Goal: Communication & Community: Answer question/provide support

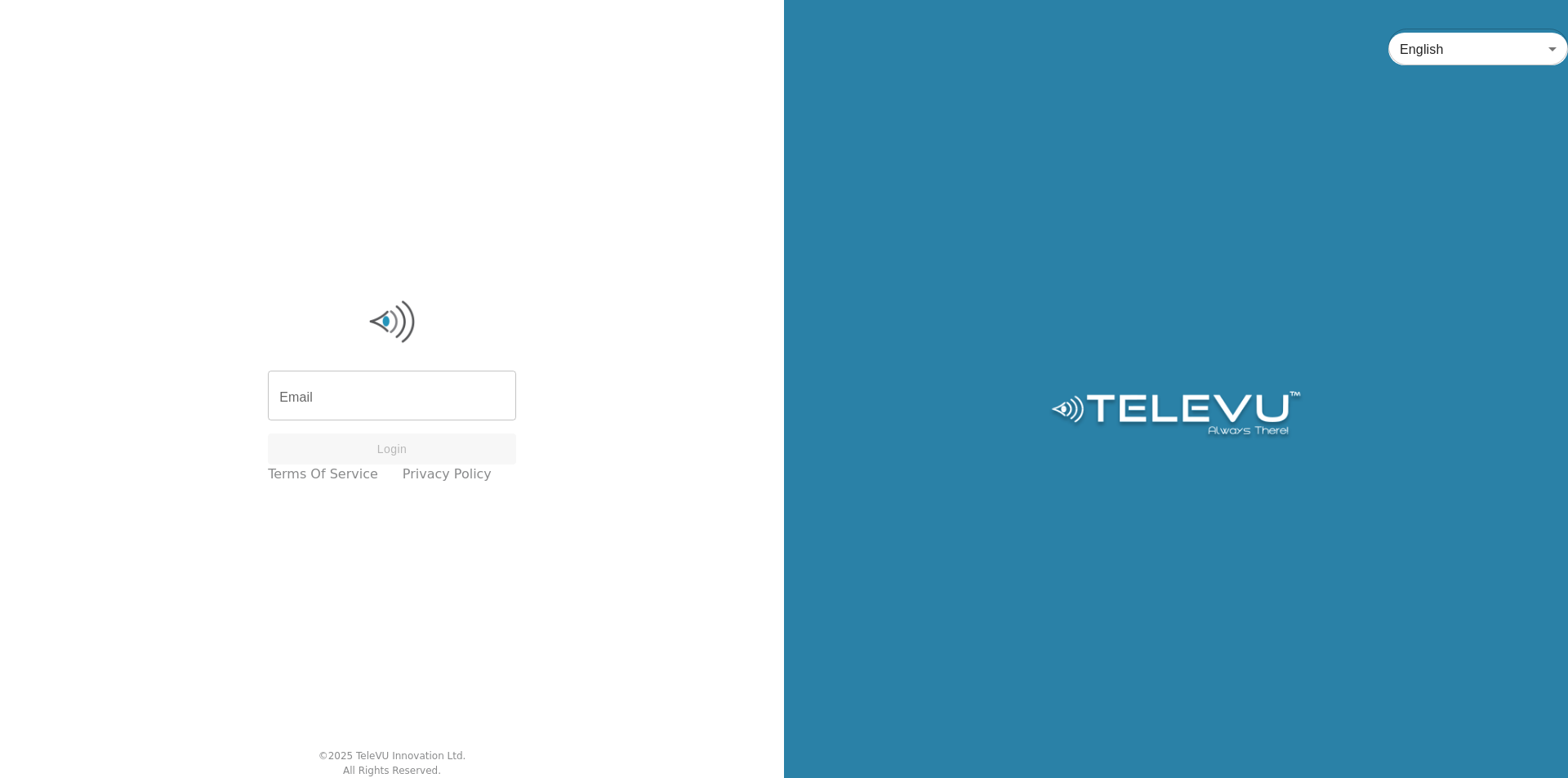
click at [418, 411] on input "Email" at bounding box center [392, 397] width 249 height 46
type input "l"
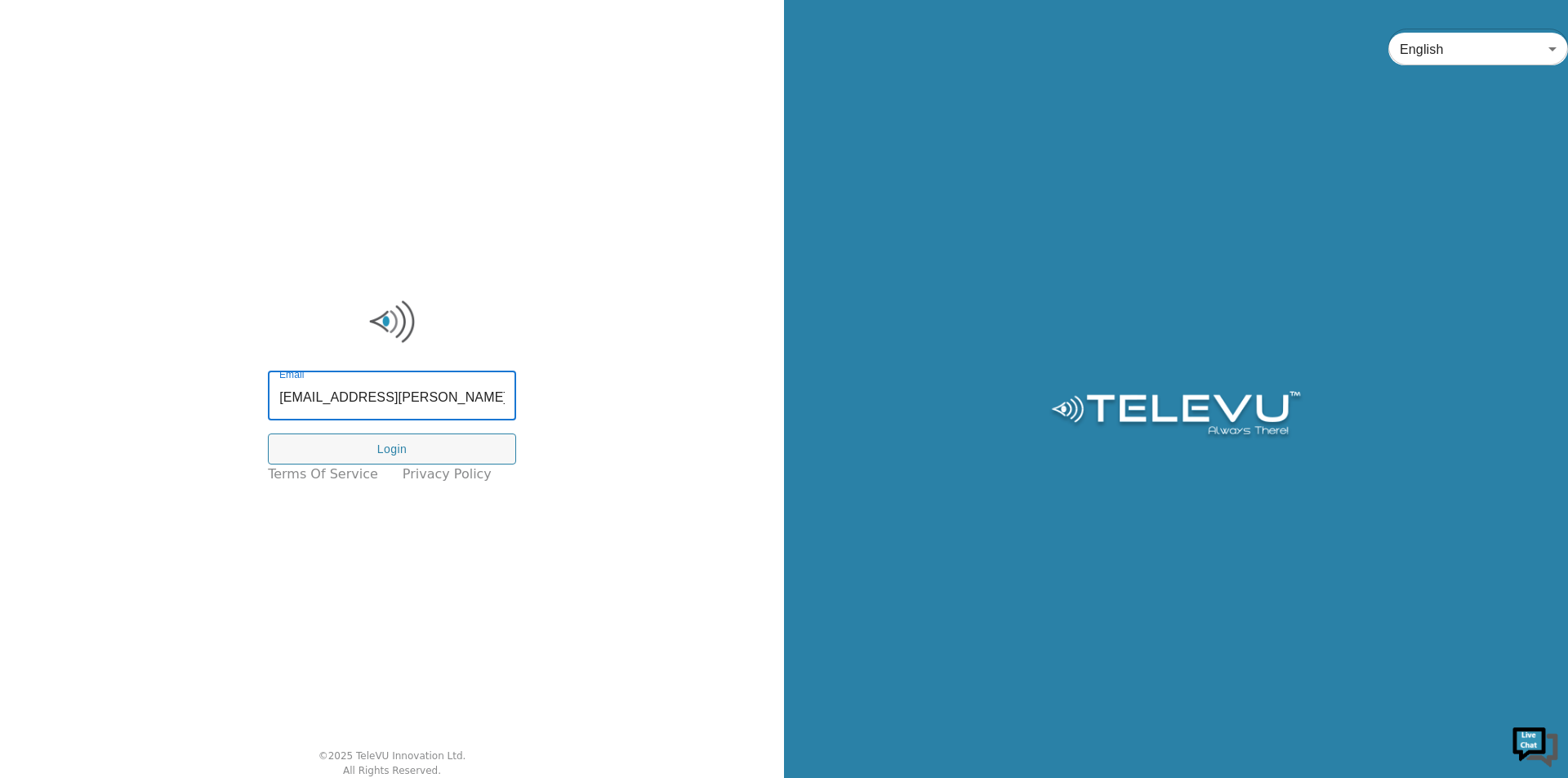
type input "[EMAIL_ADDRESS][PERSON_NAME][DOMAIN_NAME]"
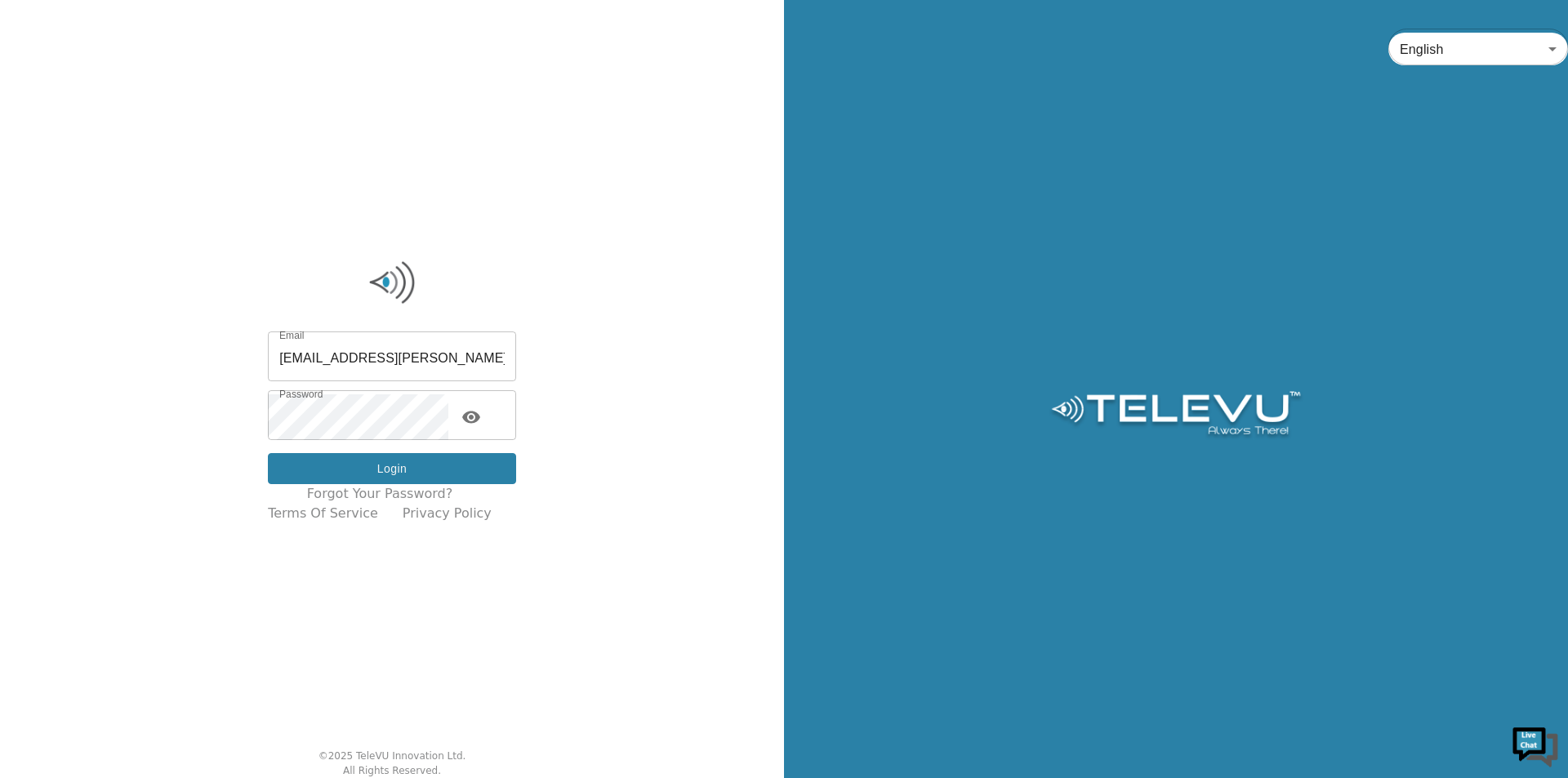
click at [448, 479] on button "Login" at bounding box center [392, 469] width 249 height 32
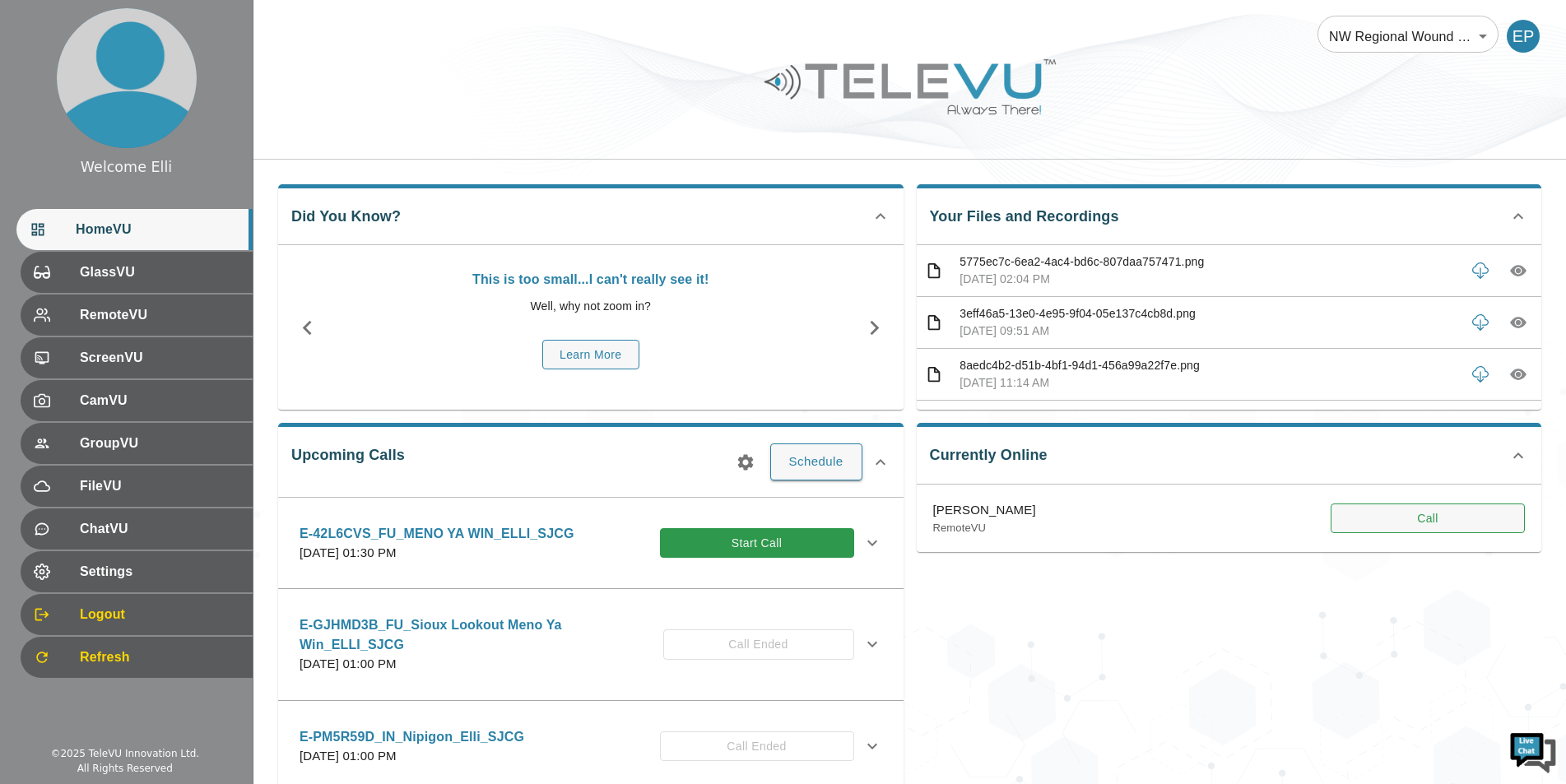
click at [1424, 521] on button "Call" at bounding box center [1427, 519] width 195 height 30
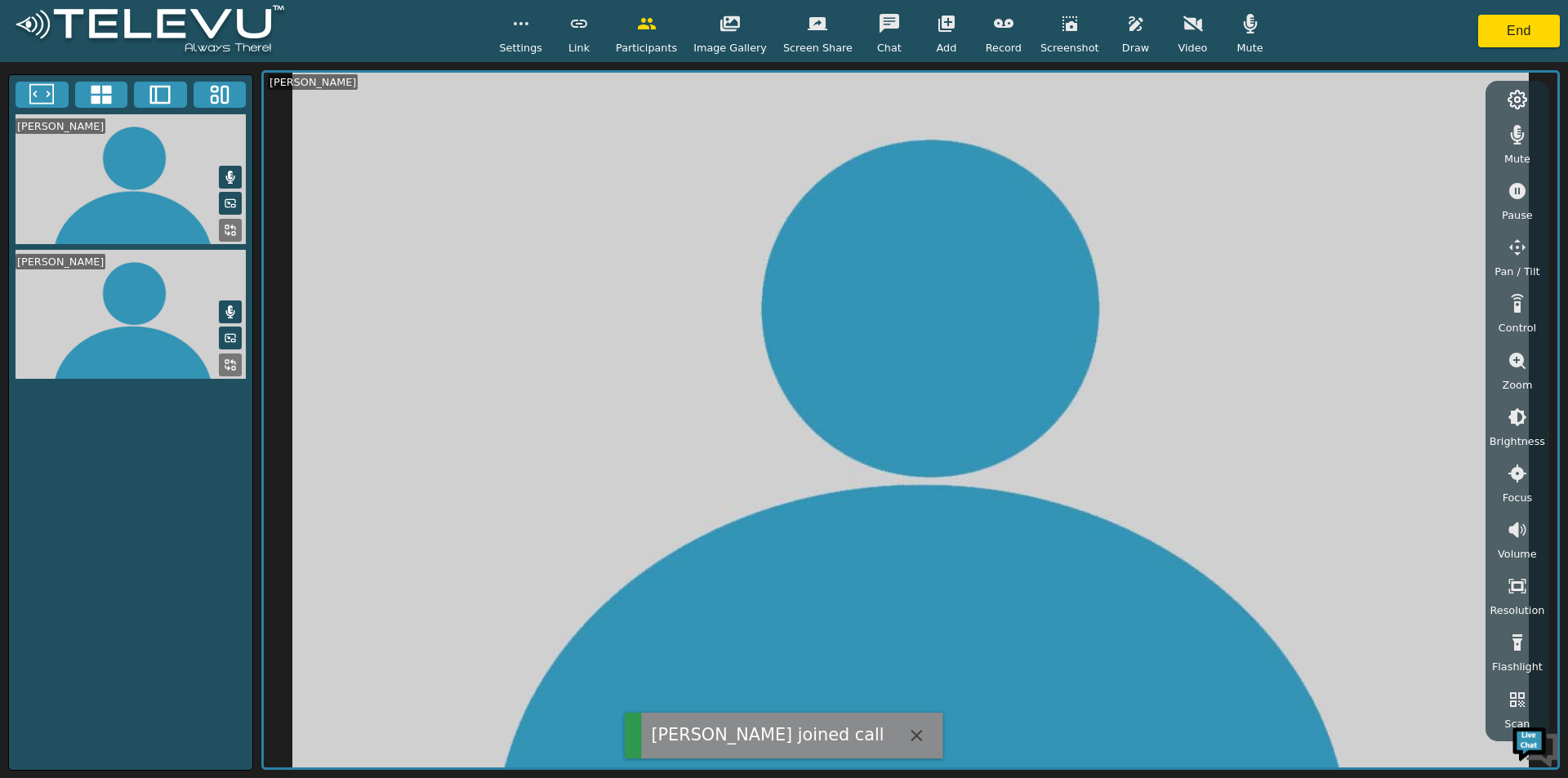
click at [730, 48] on span "Image Gallery" at bounding box center [730, 48] width 73 height 16
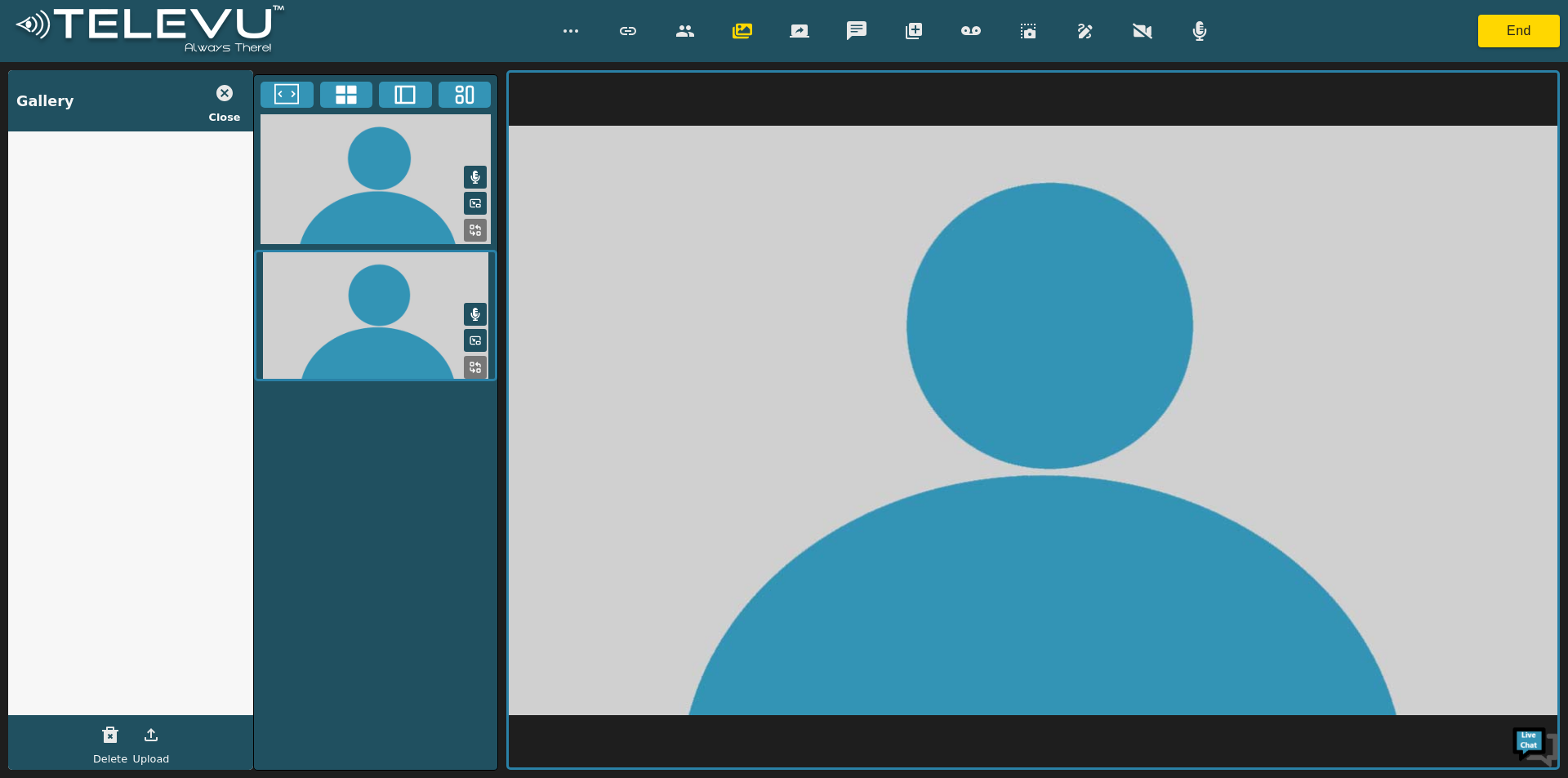
click at [689, 41] on icon "button" at bounding box center [685, 31] width 19 height 19
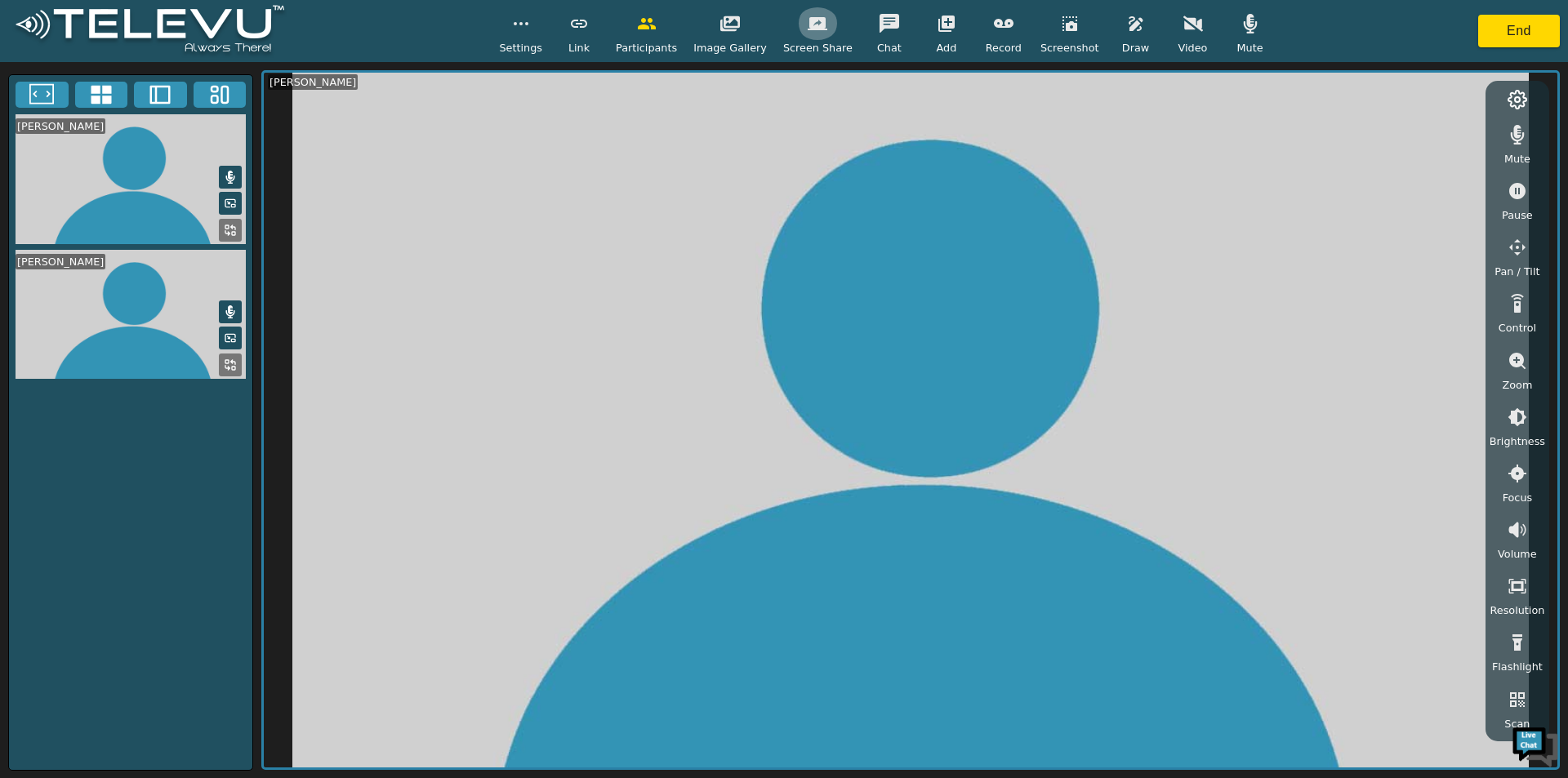
click at [810, 25] on icon "button" at bounding box center [817, 24] width 19 height 19
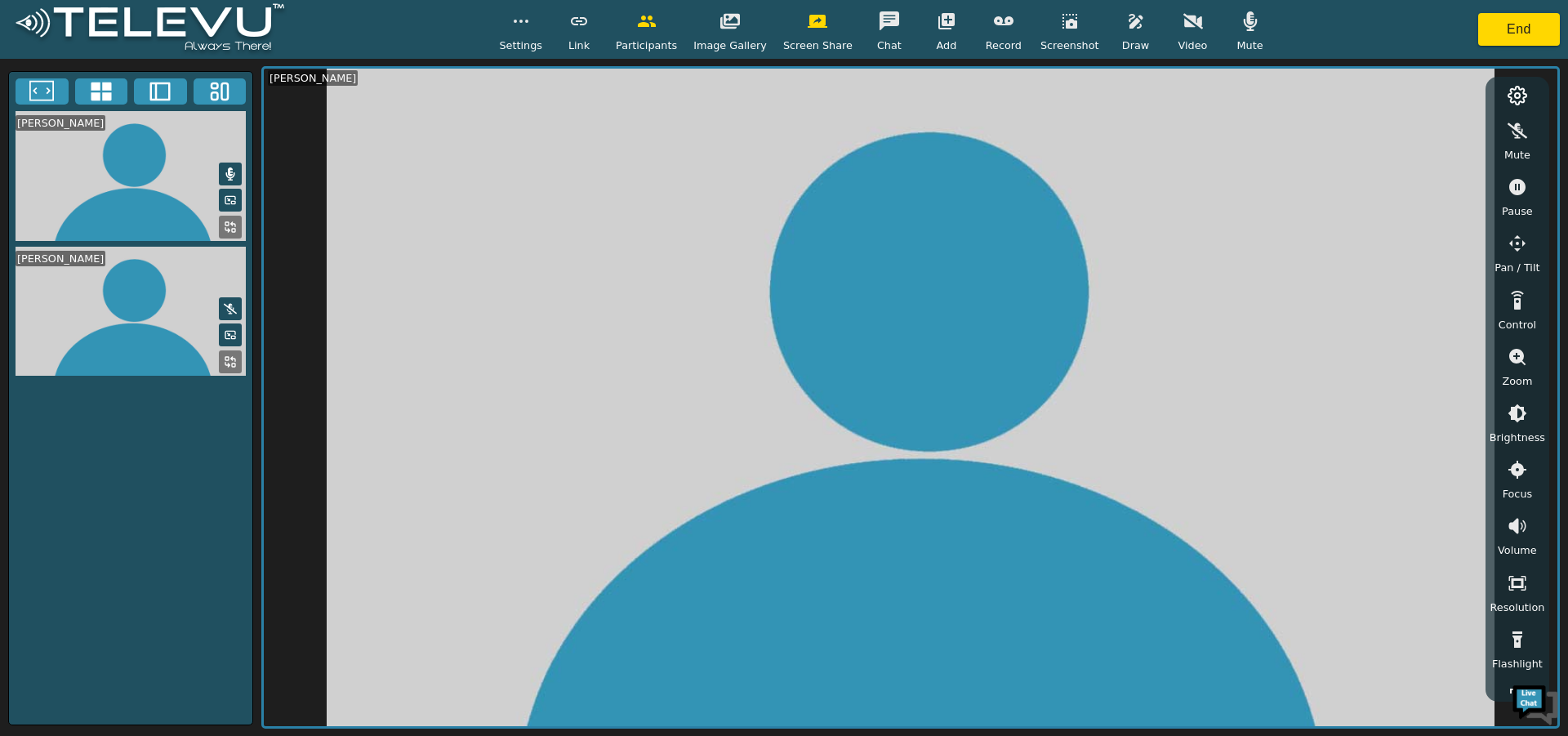
click at [1129, 21] on icon "button" at bounding box center [1136, 21] width 14 height 15
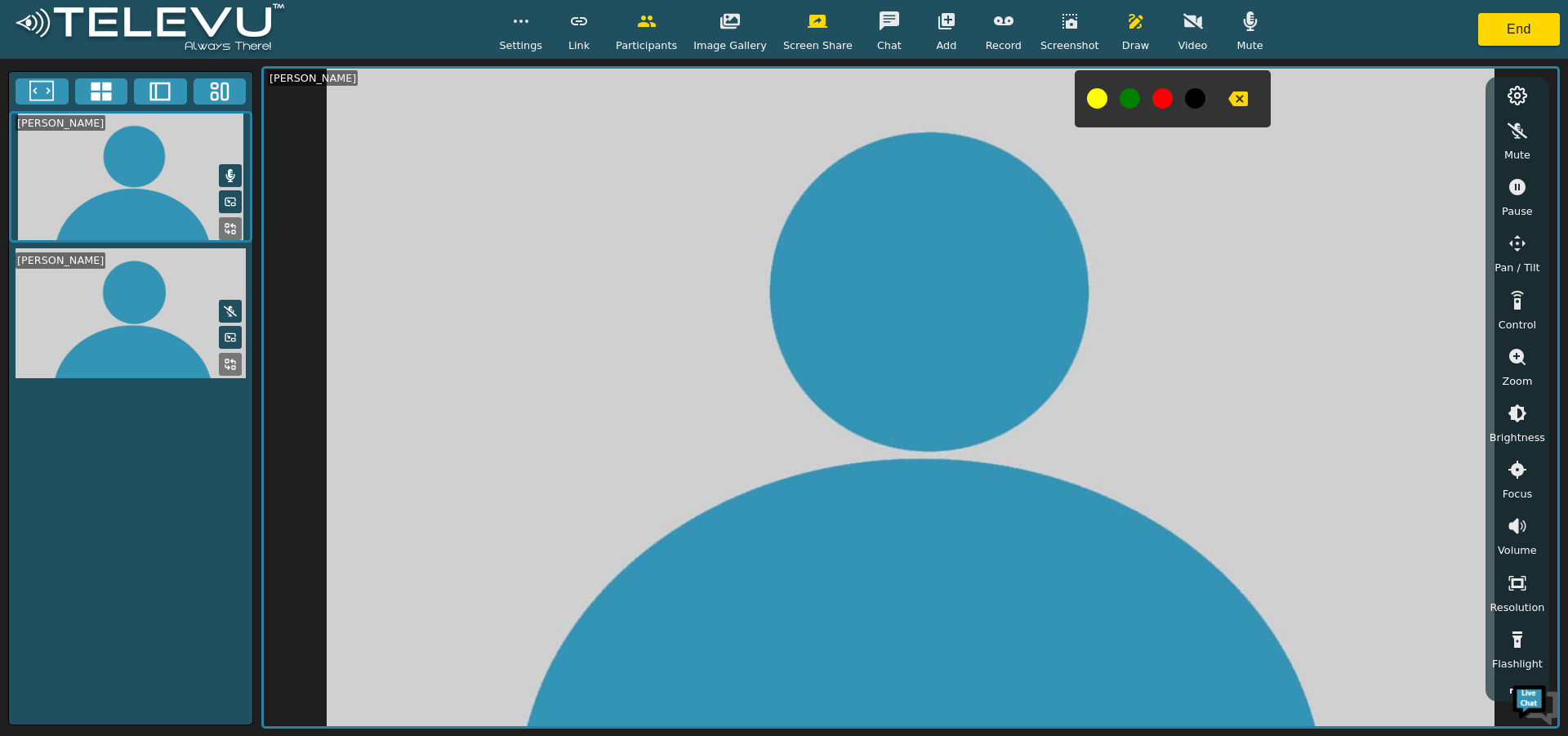
click at [1152, 94] on button at bounding box center [1162, 98] width 20 height 20
drag, startPoint x: 1146, startPoint y: 100, endPoint x: 1133, endPoint y: 141, distance: 43.0
click at [1152, 100] on button at bounding box center [1162, 98] width 20 height 20
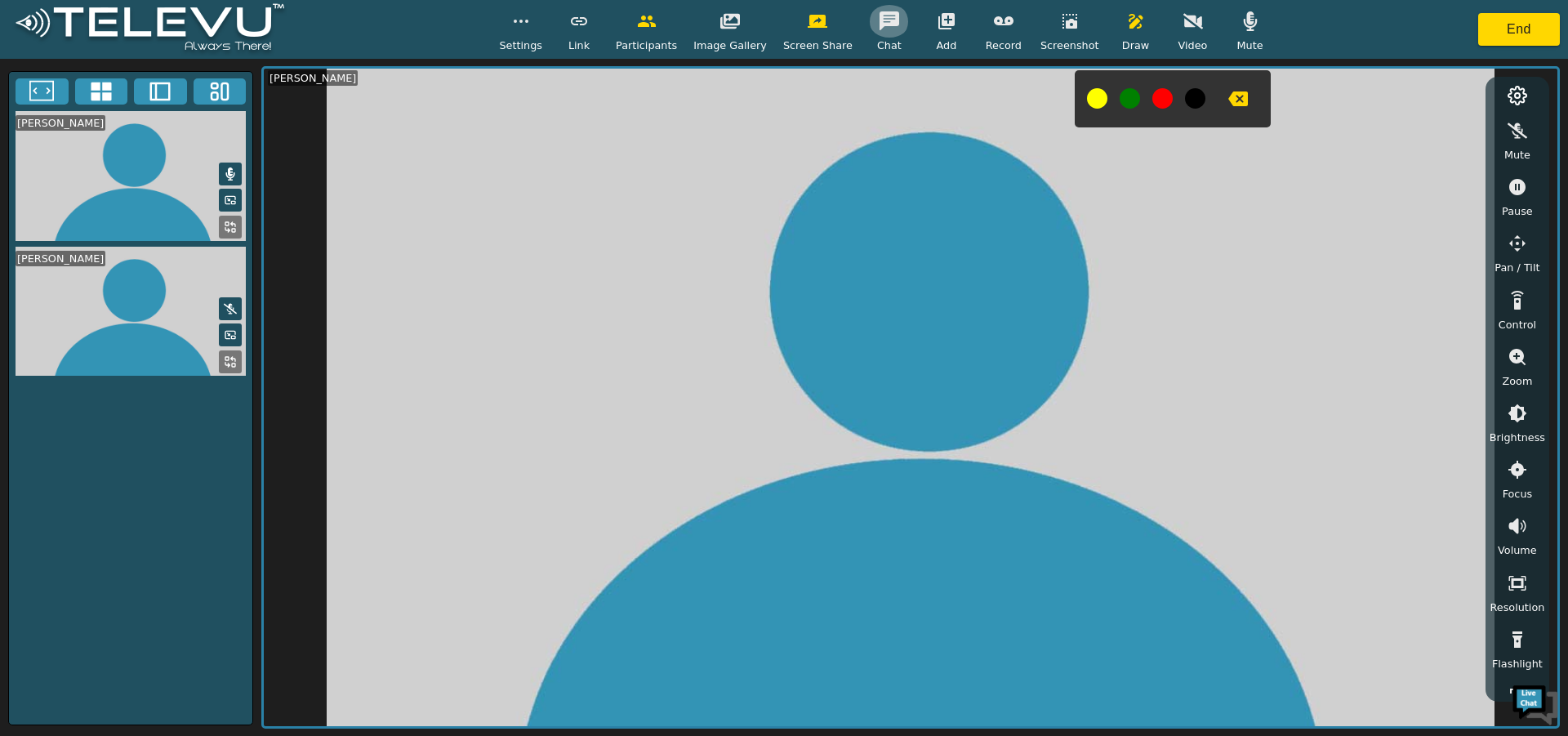
click at [884, 26] on icon "button" at bounding box center [889, 20] width 19 height 19
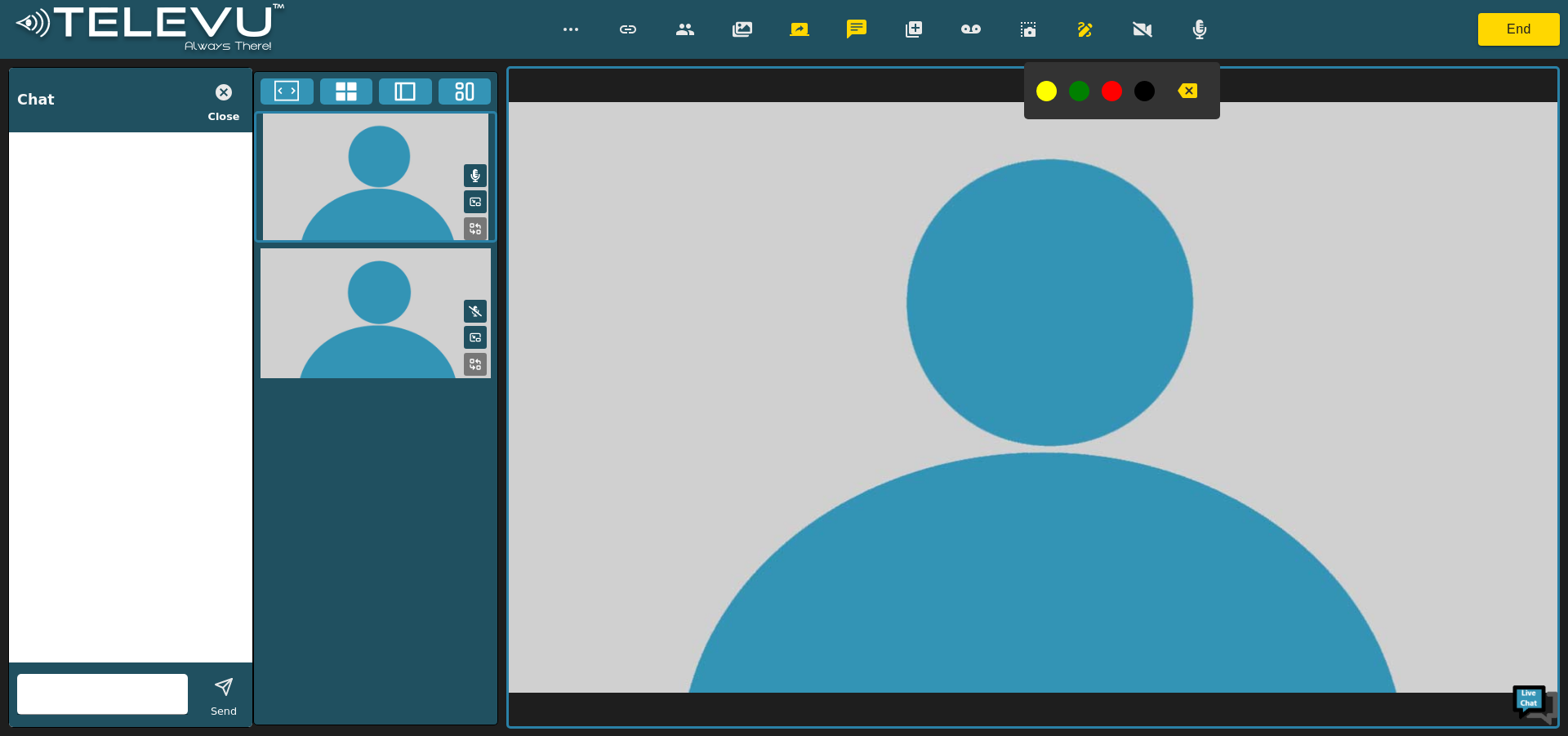
drag, startPoint x: 50, startPoint y: 720, endPoint x: 52, endPoint y: 702, distance: 18.1
click at [50, 713] on div "Send" at bounding box center [130, 694] width 243 height 64
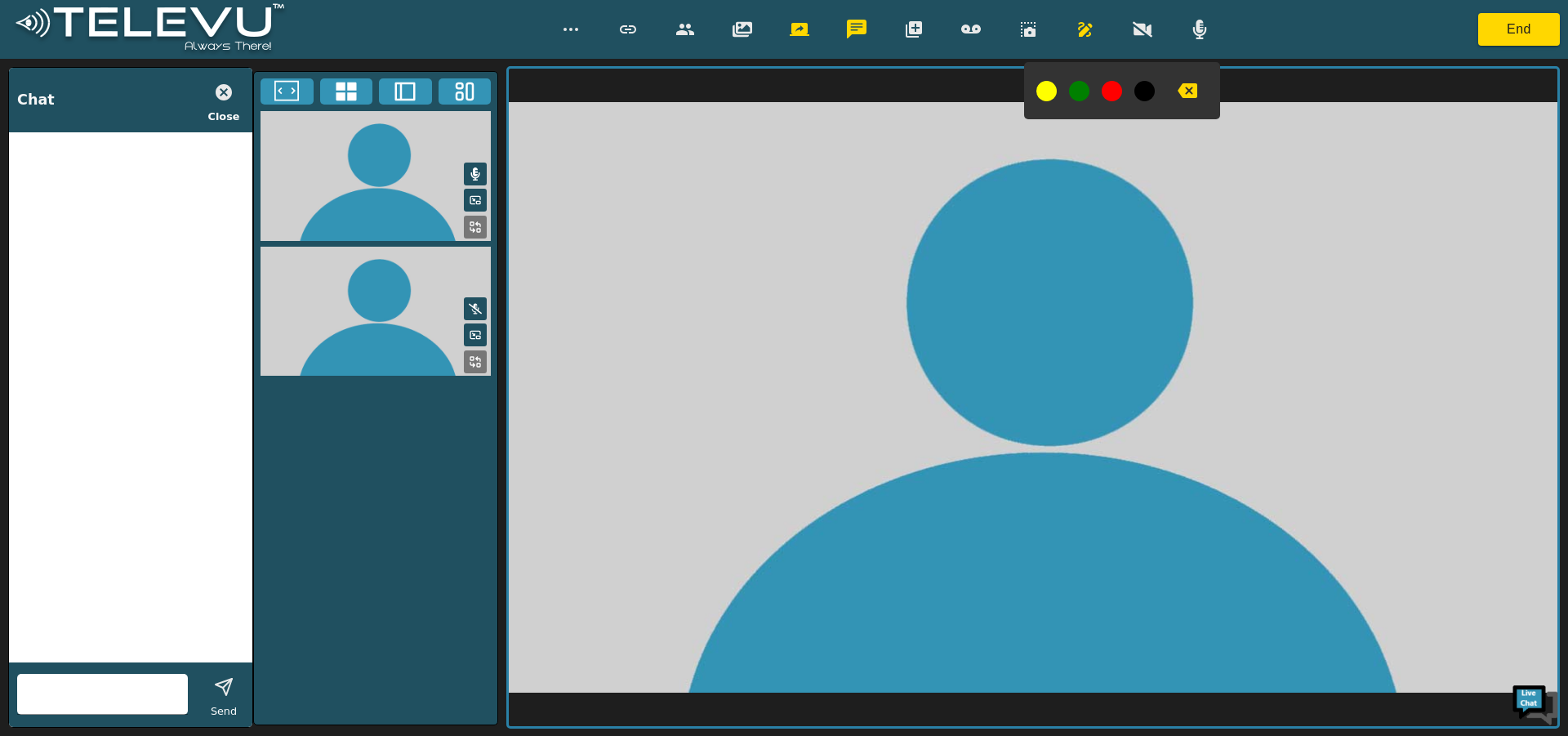
click at [56, 693] on input "text" at bounding box center [102, 695] width 171 height 26
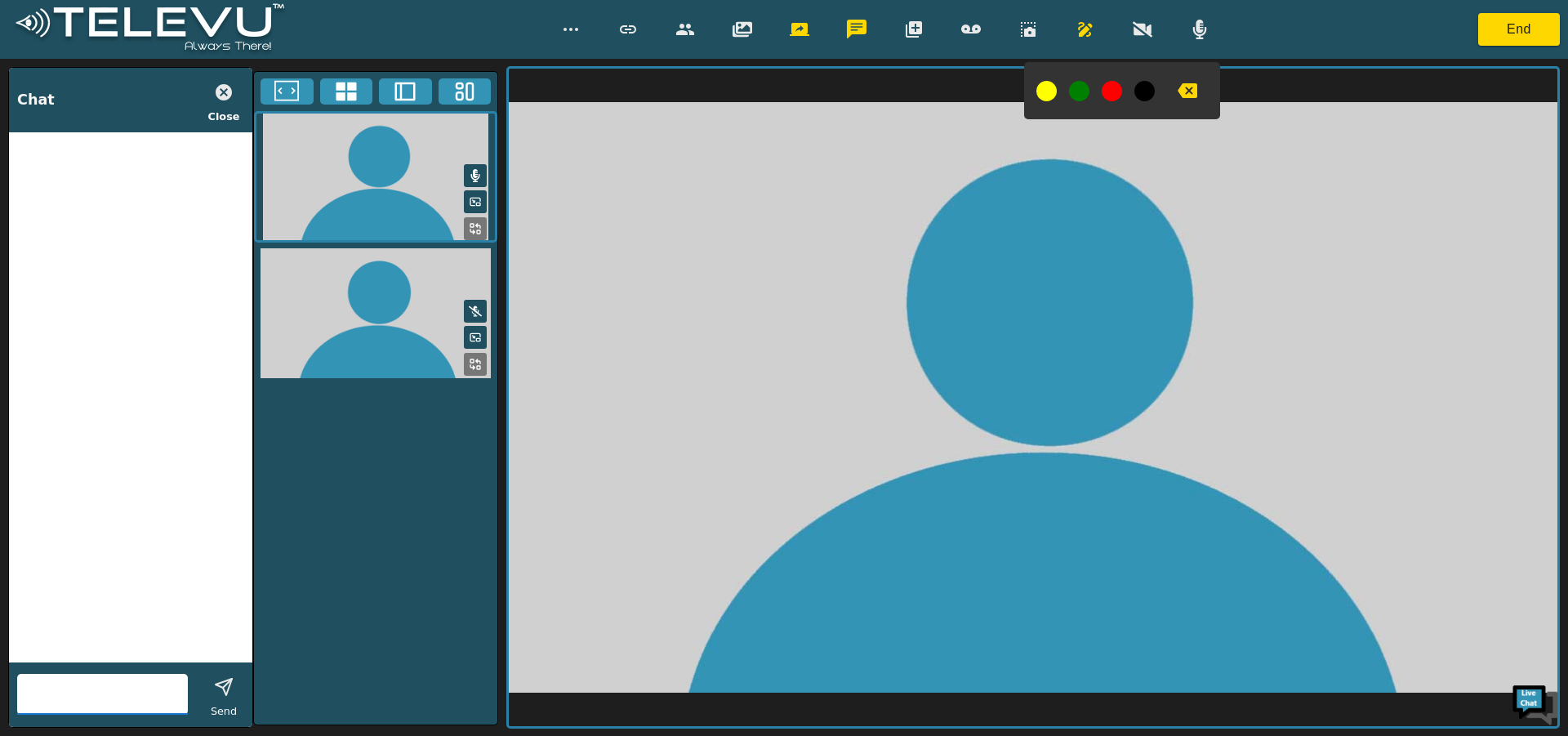
click at [371, 166] on video at bounding box center [375, 176] width 243 height 131
click at [432, 180] on video at bounding box center [375, 176] width 243 height 131
click at [397, 94] on icon at bounding box center [405, 92] width 20 height 19
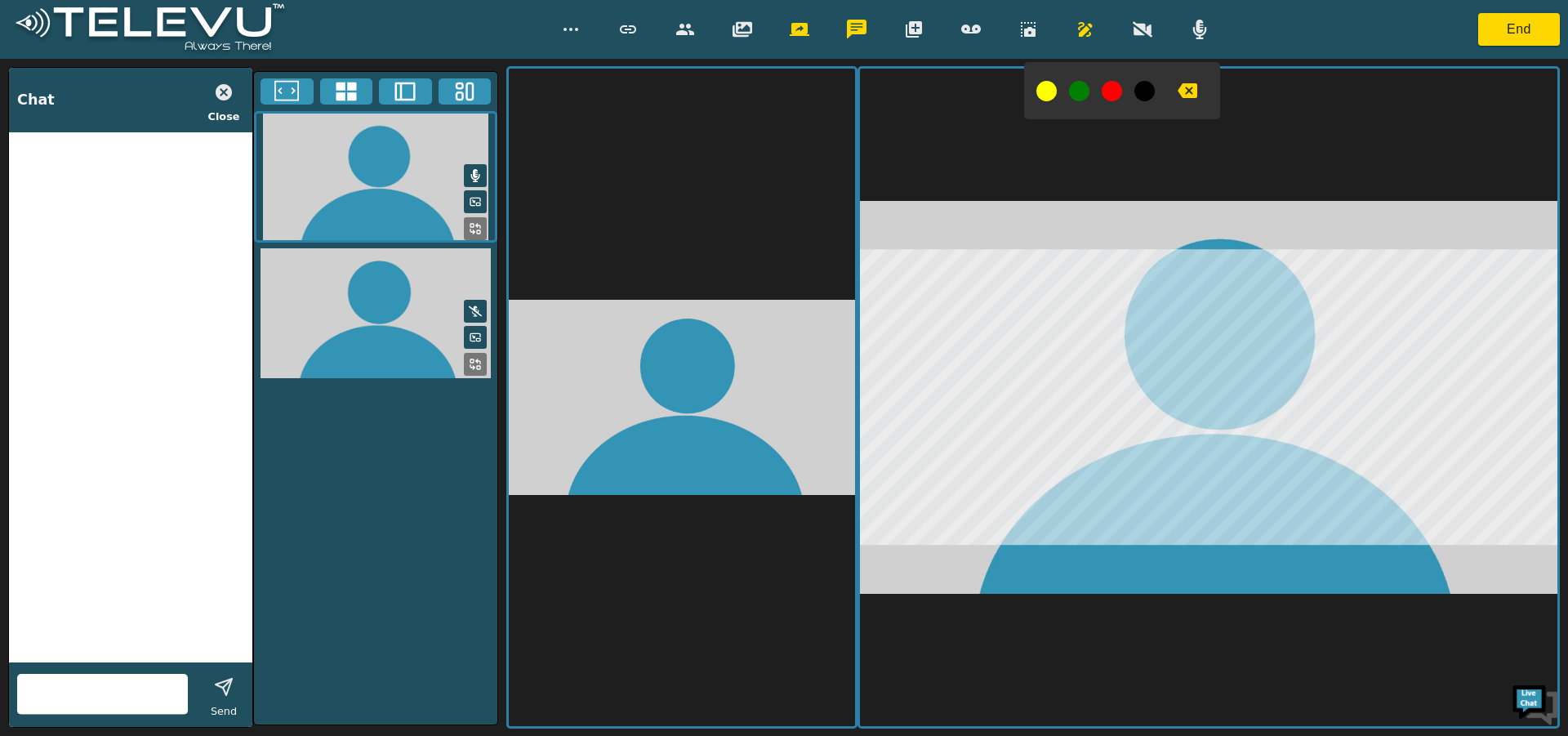
click at [1110, 92] on button at bounding box center [1111, 91] width 20 height 20
click at [1179, 92] on icon "button" at bounding box center [1187, 91] width 19 height 15
click at [1075, 31] on icon "button" at bounding box center [1085, 29] width 19 height 19
click at [742, 33] on icon "button" at bounding box center [742, 30] width 19 height 16
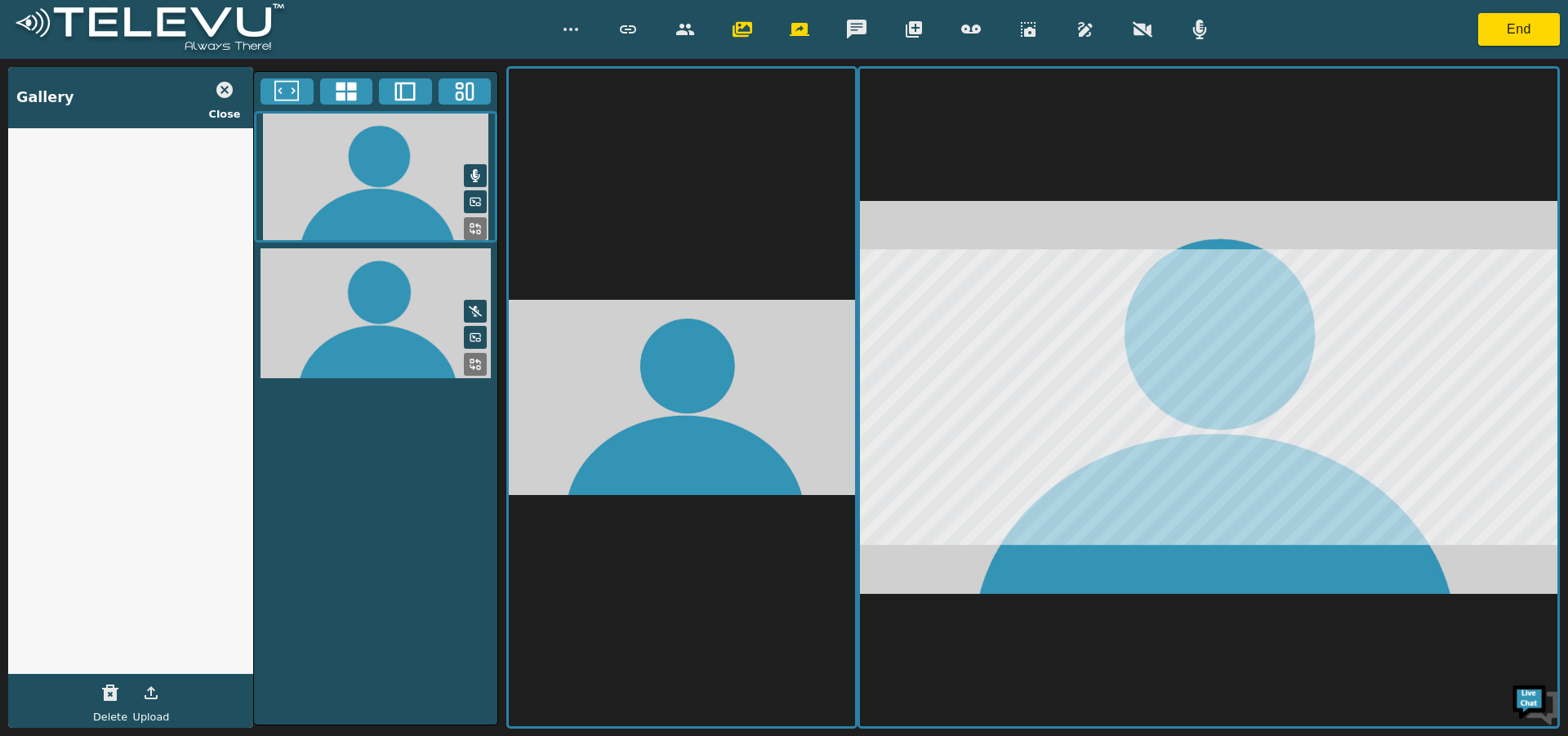
click at [227, 84] on icon "button" at bounding box center [225, 90] width 17 height 17
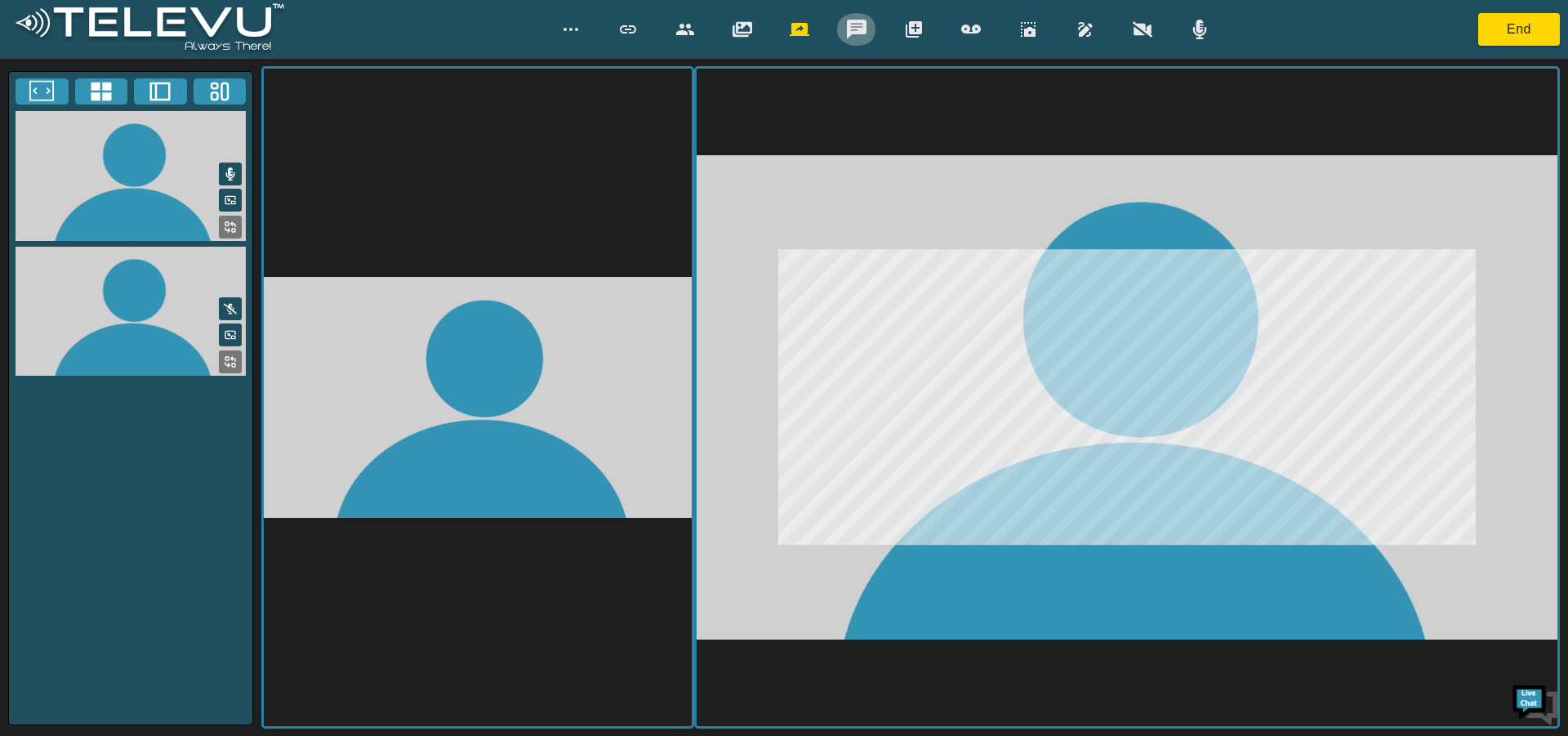
click at [858, 28] on icon "button" at bounding box center [857, 28] width 19 height 19
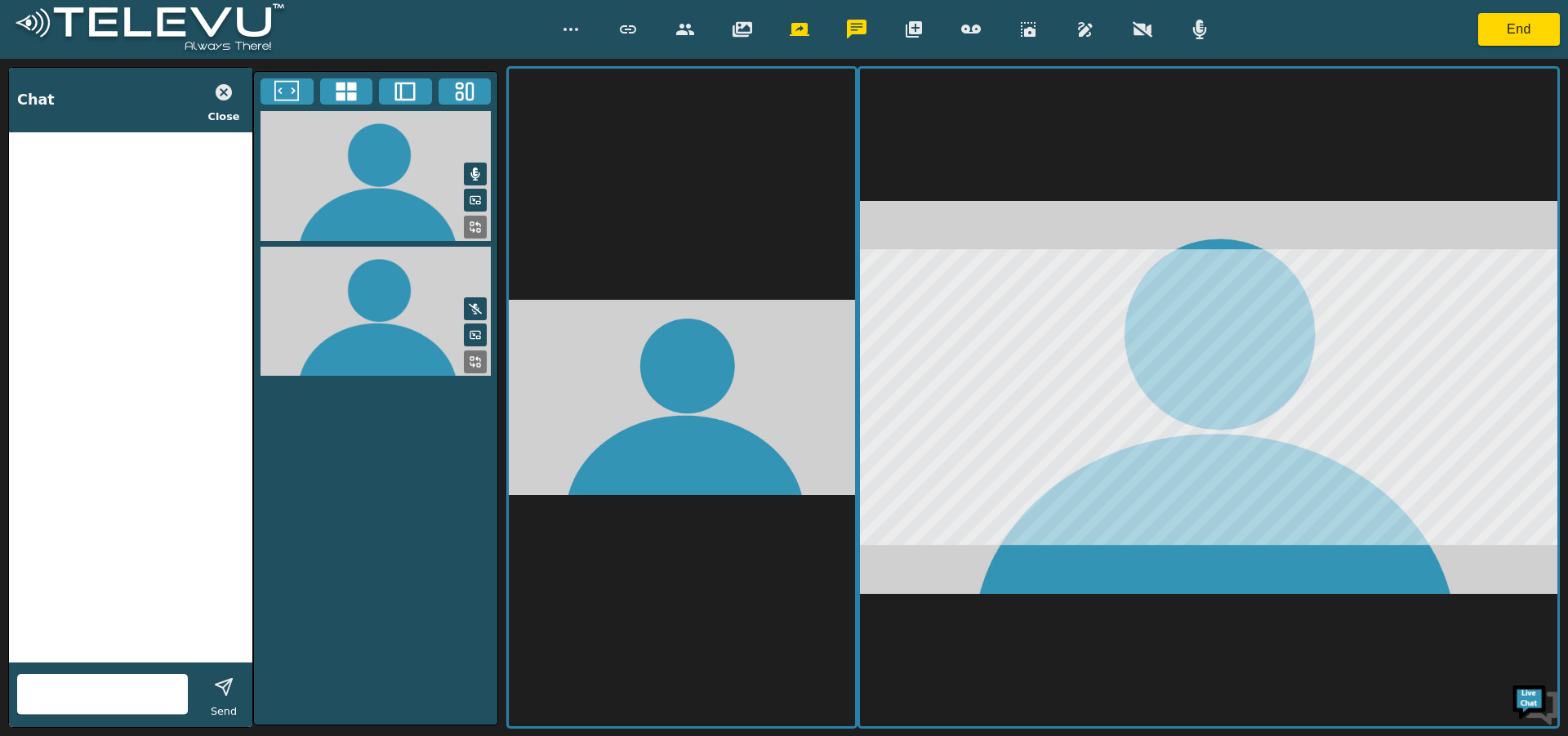
click at [858, 28] on icon "button" at bounding box center [857, 28] width 19 height 19
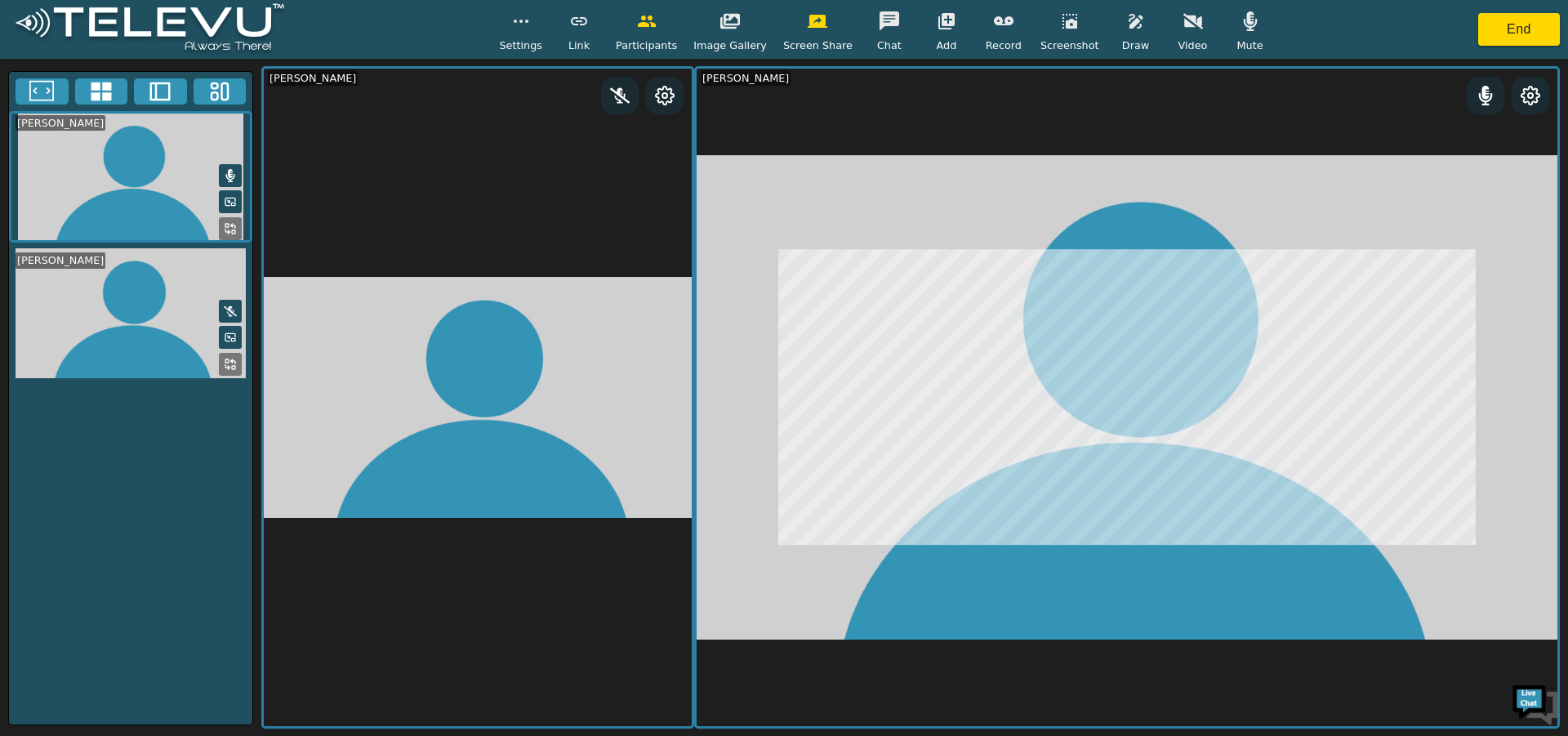
click at [560, 36] on div "Settings Link Participants Image Gallery Screen Share Chat Add Record Screensho…" at bounding box center [884, 29] width 771 height 48
click at [522, 34] on div "Settings" at bounding box center [520, 29] width 43 height 48
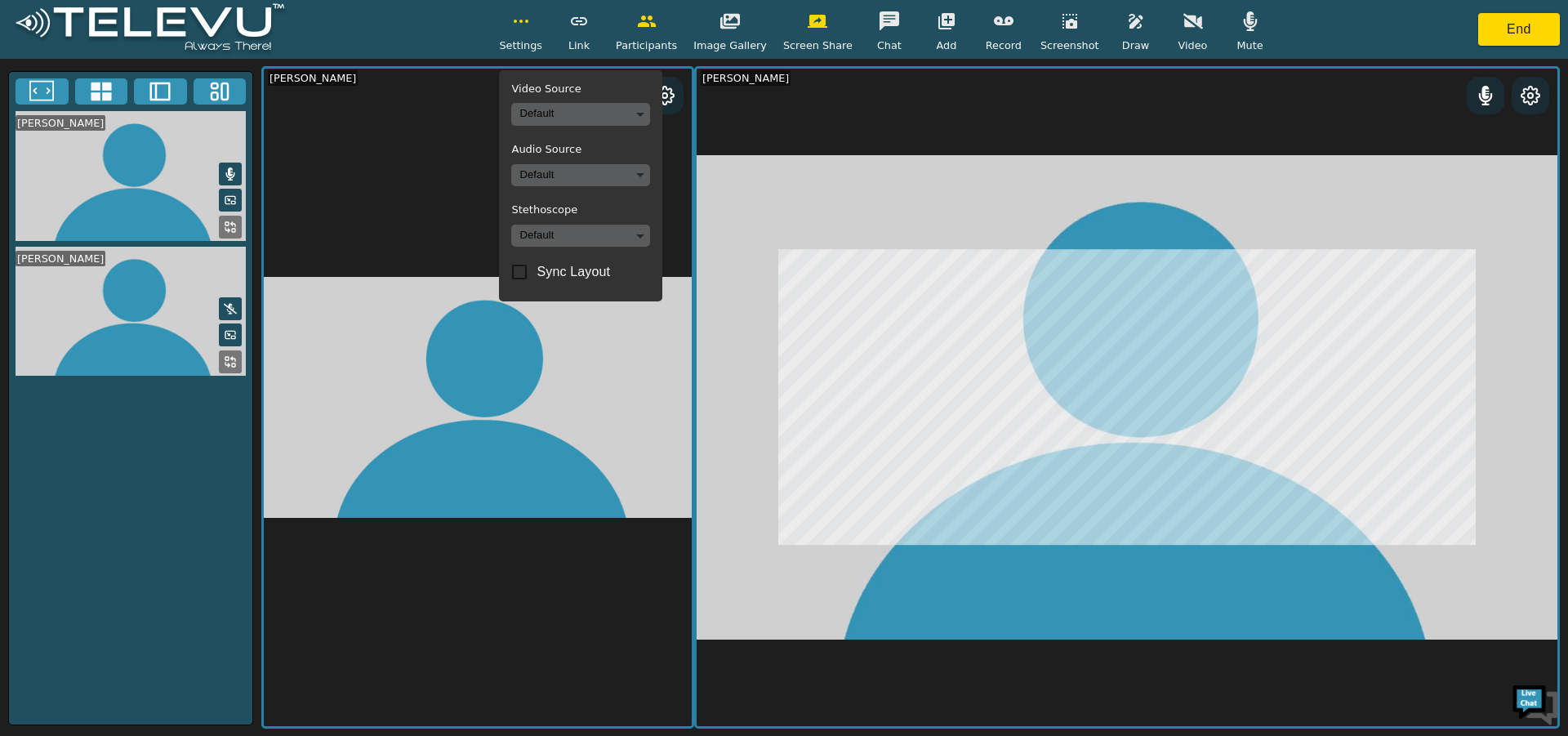
click at [1116, 33] on button "button" at bounding box center [1136, 21] width 41 height 33
click at [1229, 98] on icon "button" at bounding box center [1238, 99] width 19 height 15
click at [1129, 27] on icon "button" at bounding box center [1136, 21] width 14 height 15
click at [1126, 23] on icon "button" at bounding box center [1136, 21] width 19 height 19
click at [1126, 27] on icon "button" at bounding box center [1136, 21] width 19 height 19
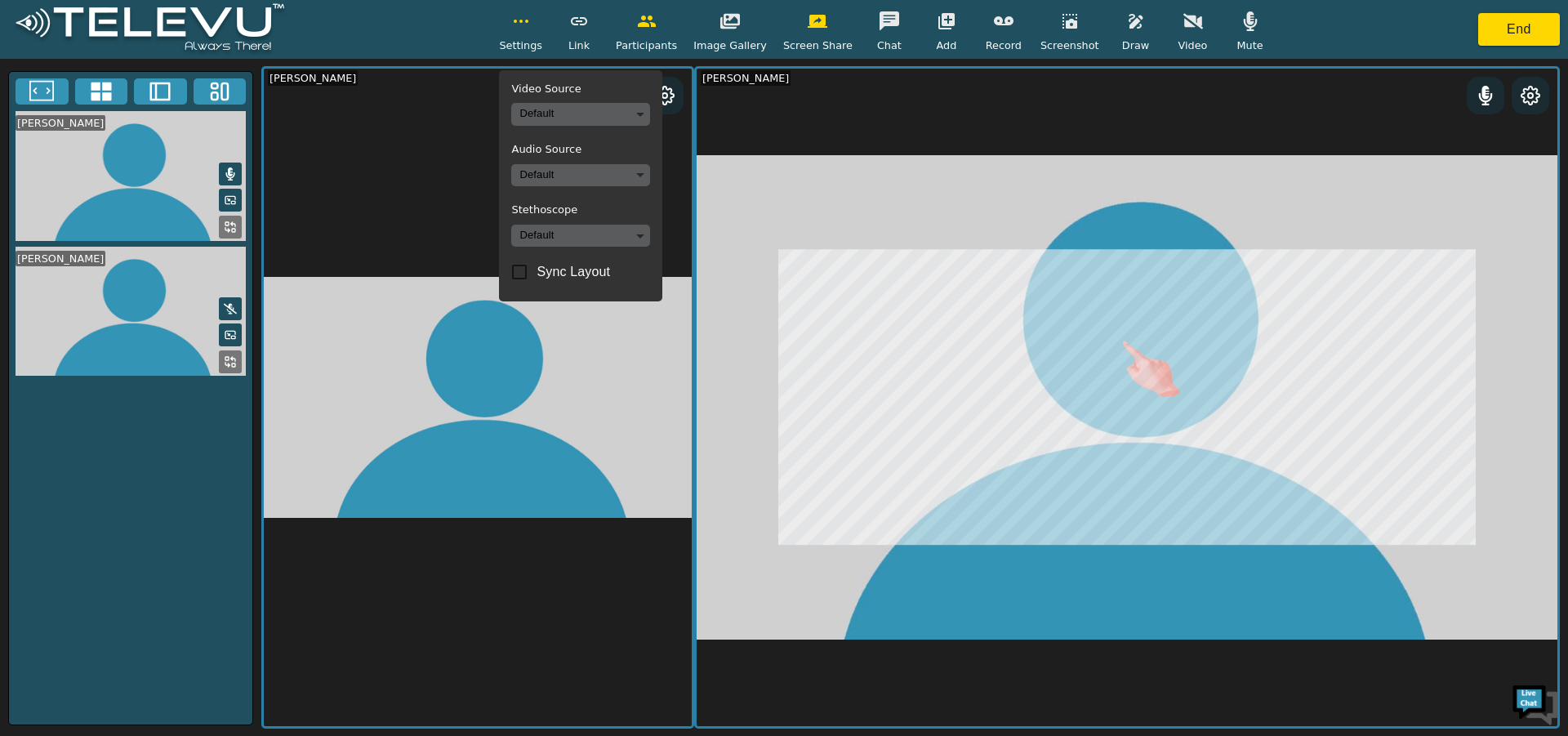
click at [1126, 26] on icon "button" at bounding box center [1136, 21] width 19 height 19
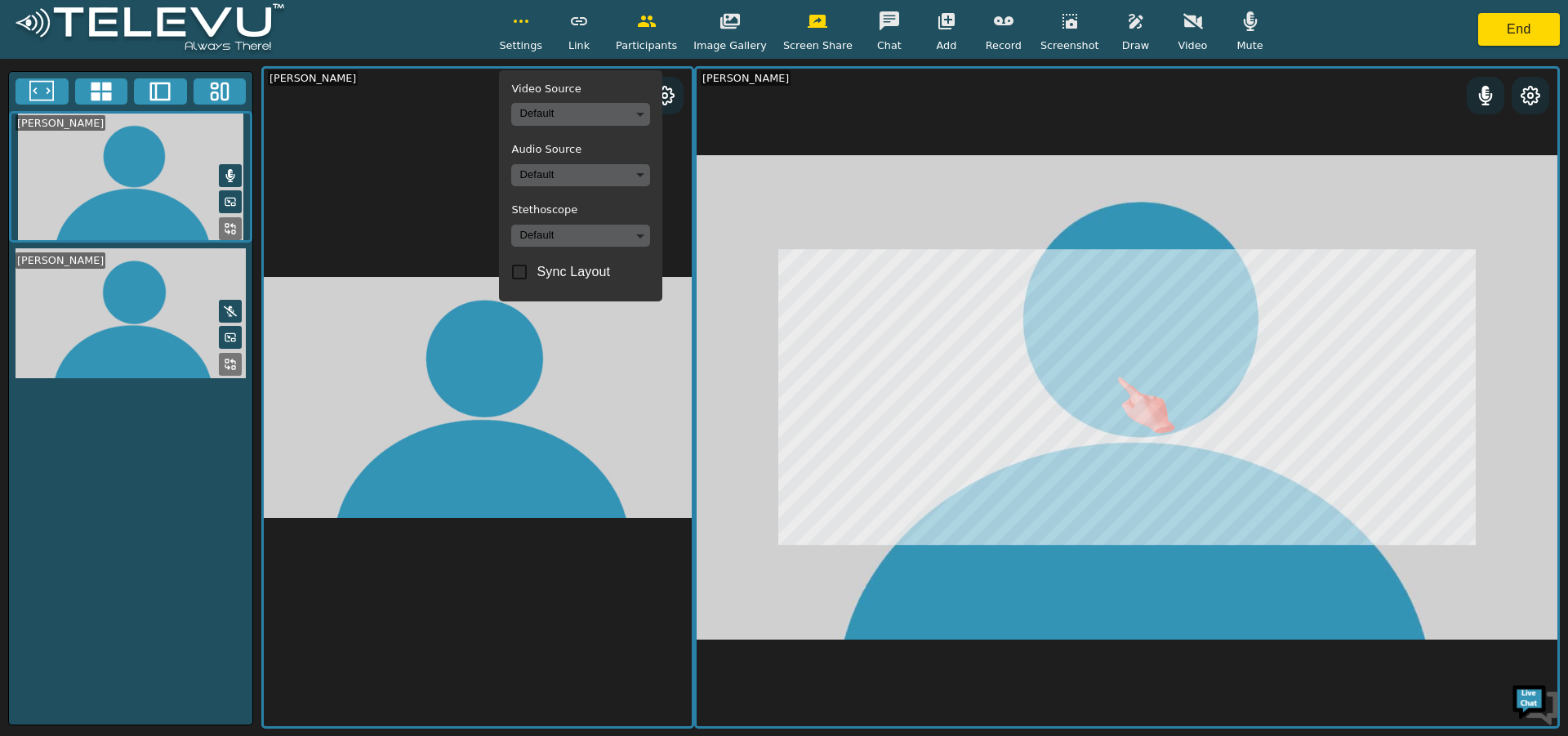
click at [667, 28] on button "button" at bounding box center [647, 21] width 41 height 33
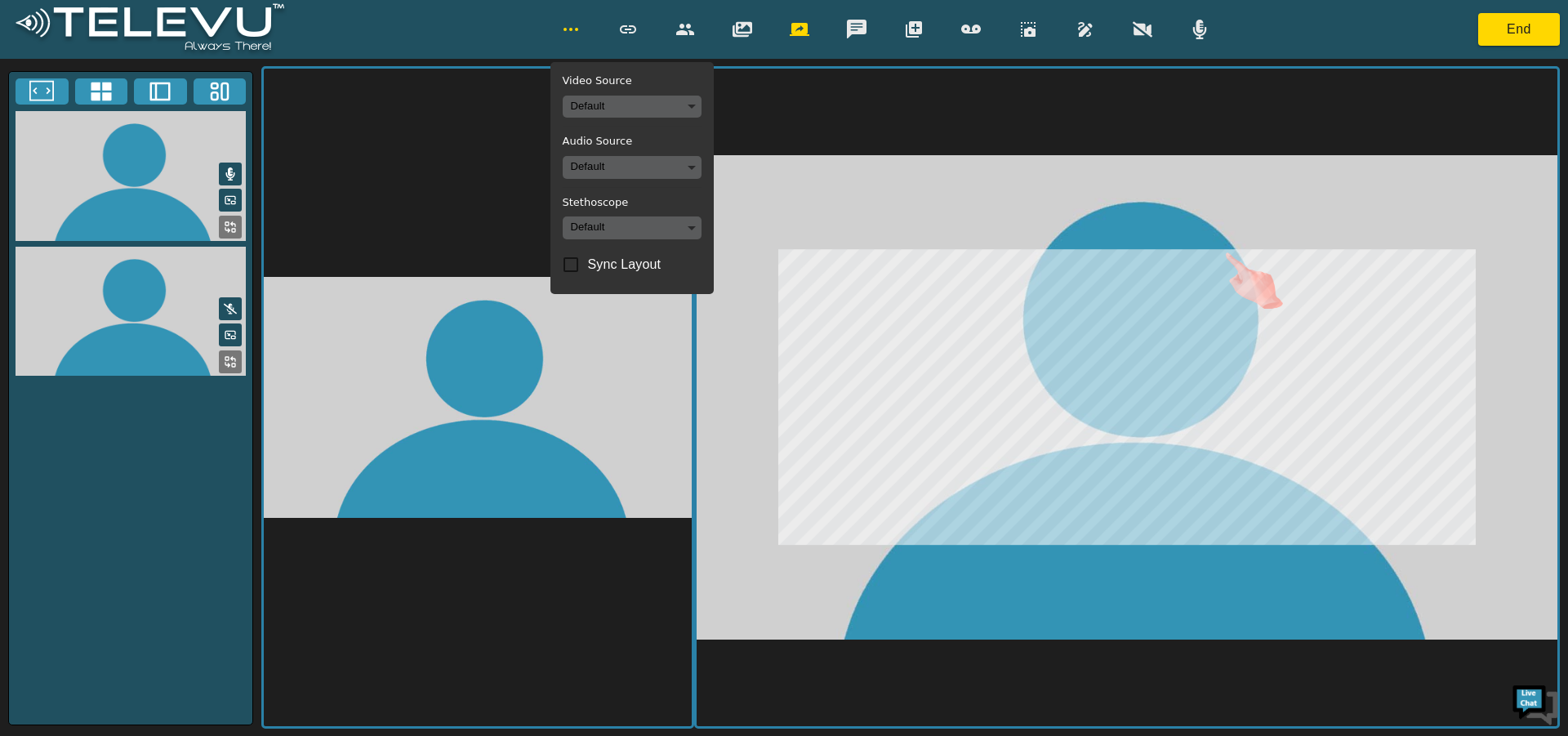
click at [1061, 24] on div "Video Source Default Audio Source Default Stethoscope Default Sync Layout" at bounding box center [886, 29] width 670 height 33
click at [1077, 26] on icon "button" at bounding box center [1085, 29] width 19 height 19
click at [1082, 28] on icon "button" at bounding box center [1085, 29] width 19 height 19
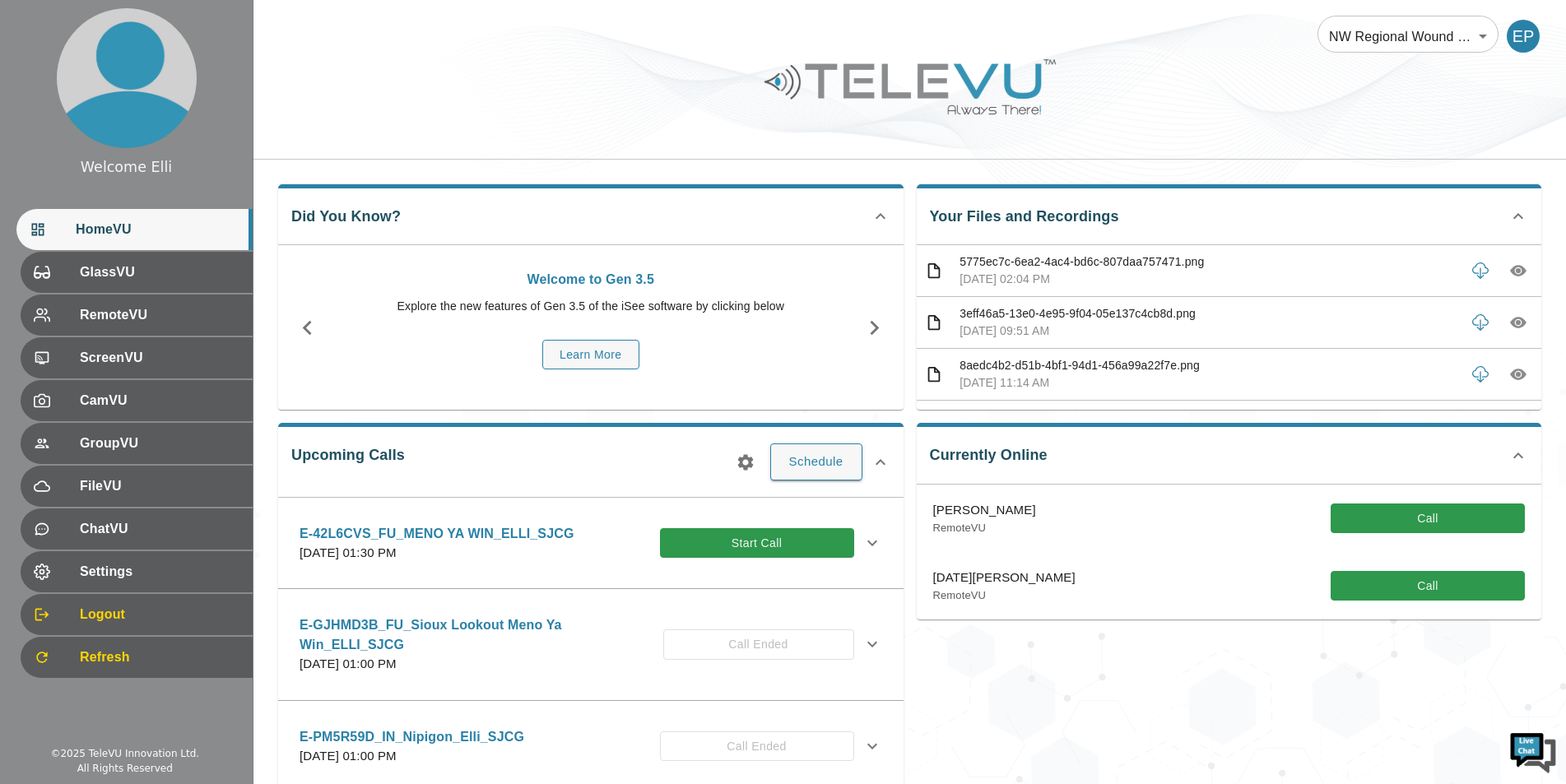
click at [1451, 708] on div "Currently Online [PERSON_NAME] RemoteVU Call [DATE][PERSON_NAME] RemoteVU Call" at bounding box center [1222, 623] width 639 height 429
